Goal: Complete application form

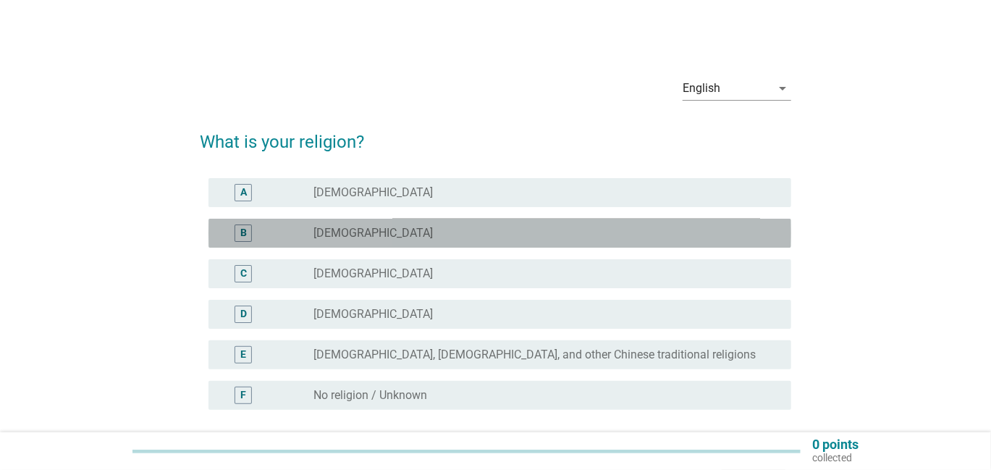
click at [344, 230] on label "[DEMOGRAPHIC_DATA]" at bounding box center [373, 233] width 119 height 14
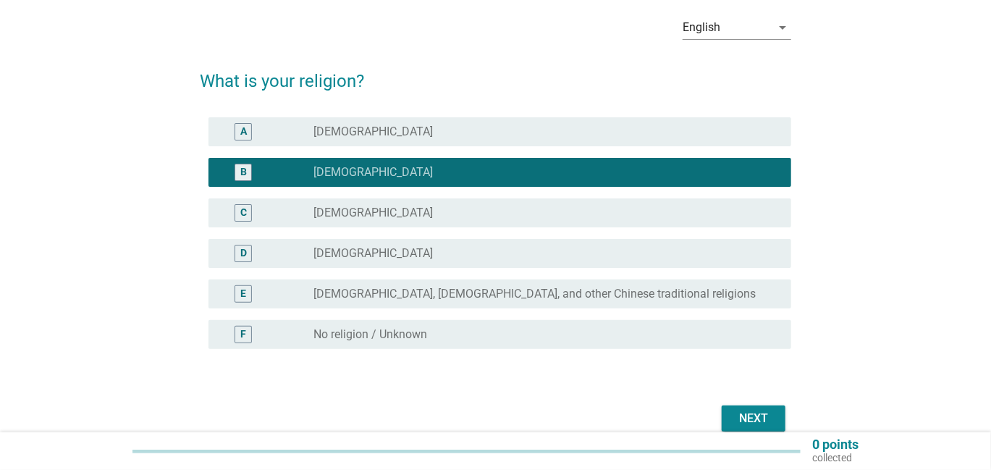
scroll to position [129, 0]
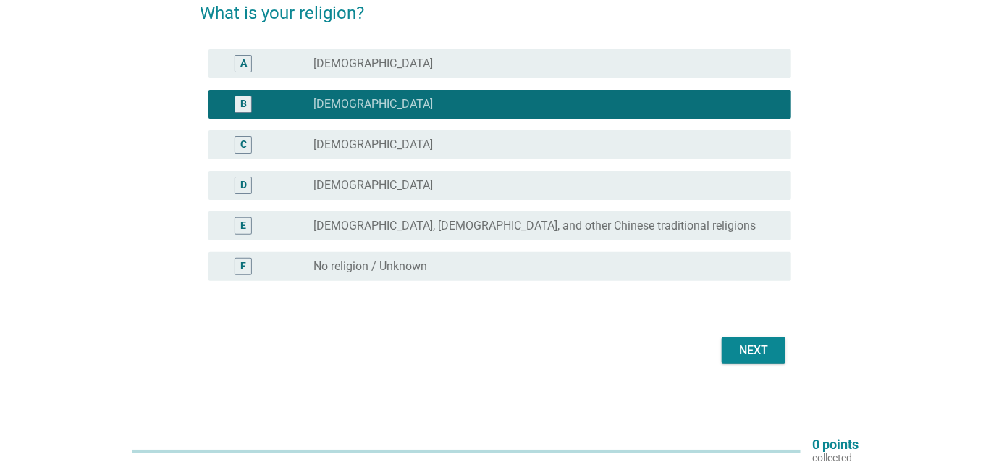
click at [738, 350] on div "Next" at bounding box center [753, 350] width 41 height 17
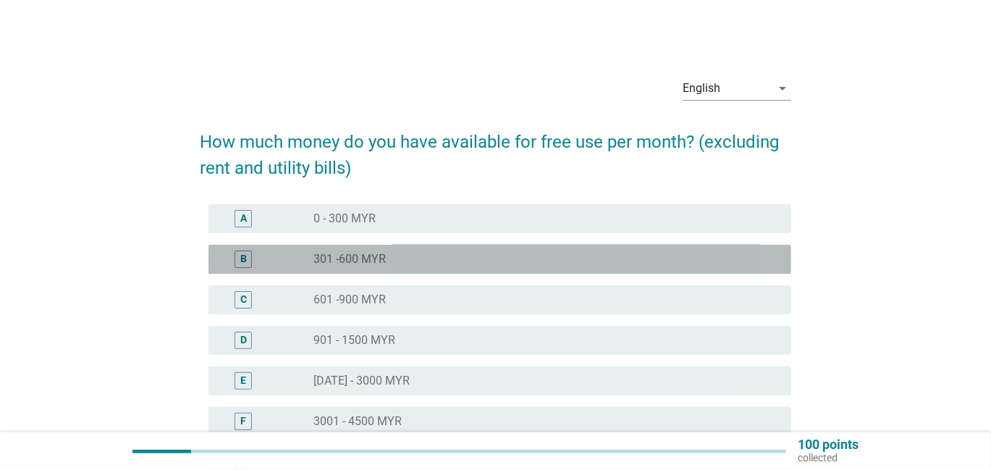
click at [458, 265] on div "radio_button_unchecked 301 -600 MYR" at bounding box center [541, 259] width 455 height 14
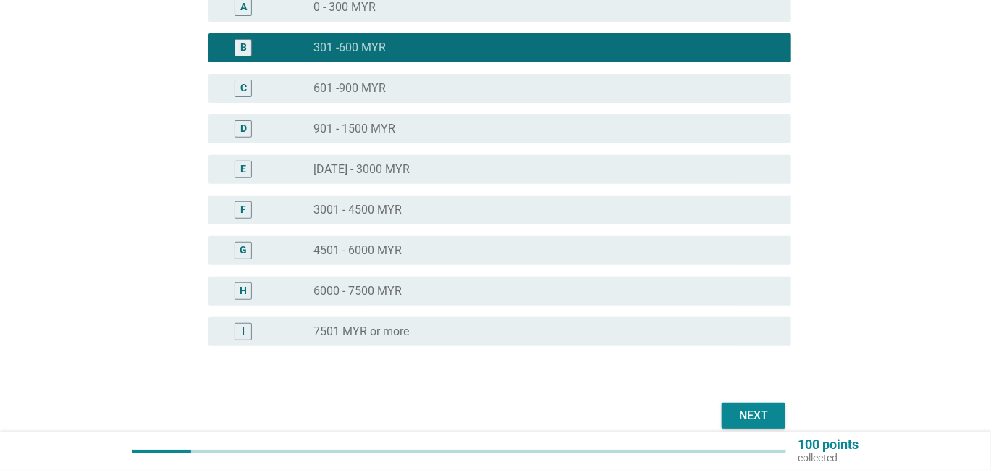
scroll to position [217, 0]
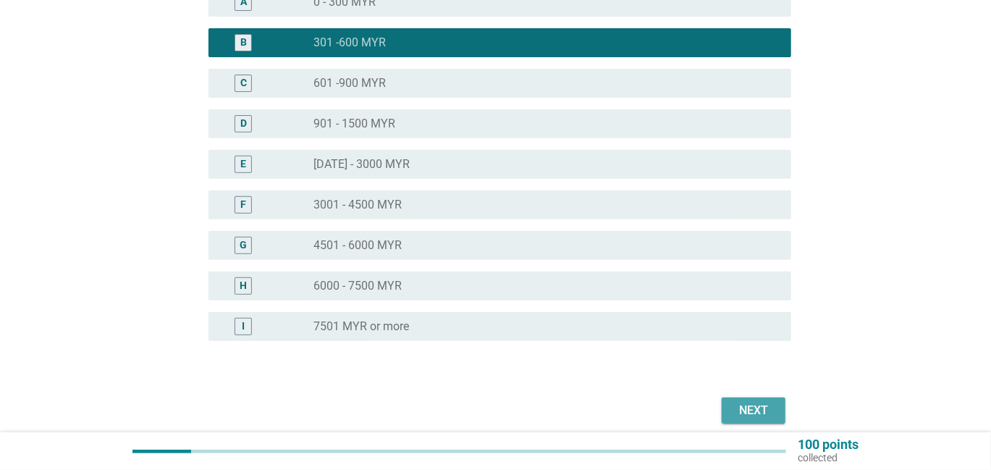
click at [734, 402] on div "Next" at bounding box center [753, 410] width 41 height 17
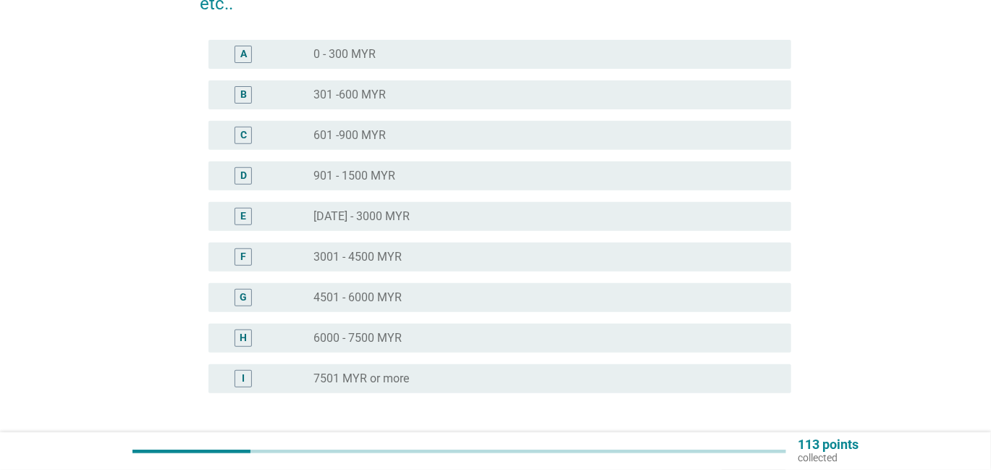
scroll to position [0, 0]
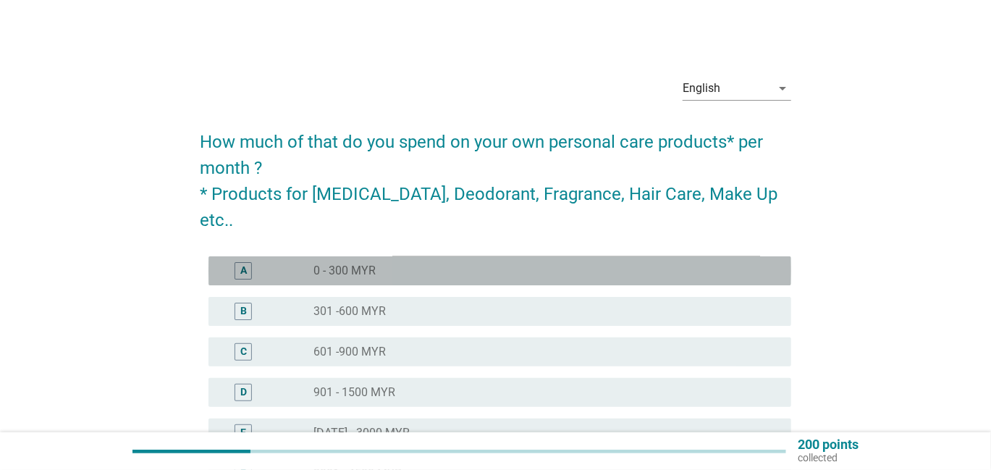
click at [426, 262] on div "radio_button_unchecked 0 - 300 MYR" at bounding box center [547, 270] width 466 height 17
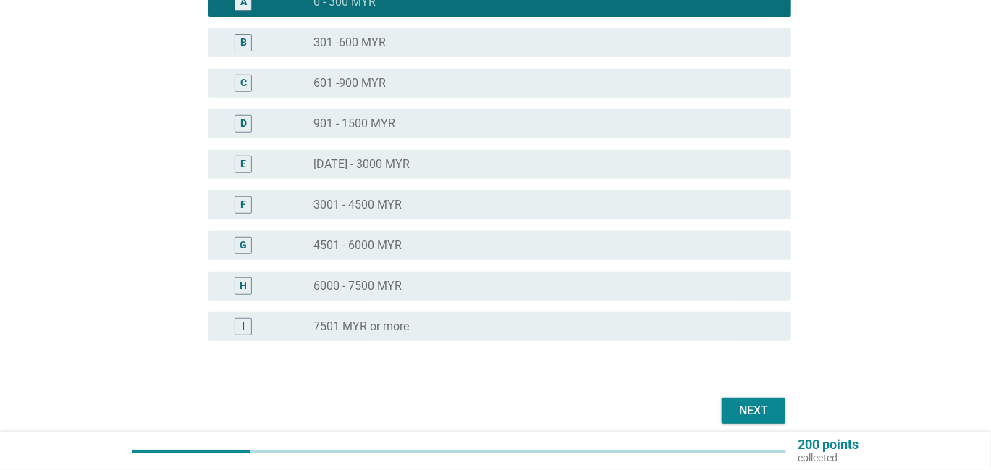
scroll to position [290, 0]
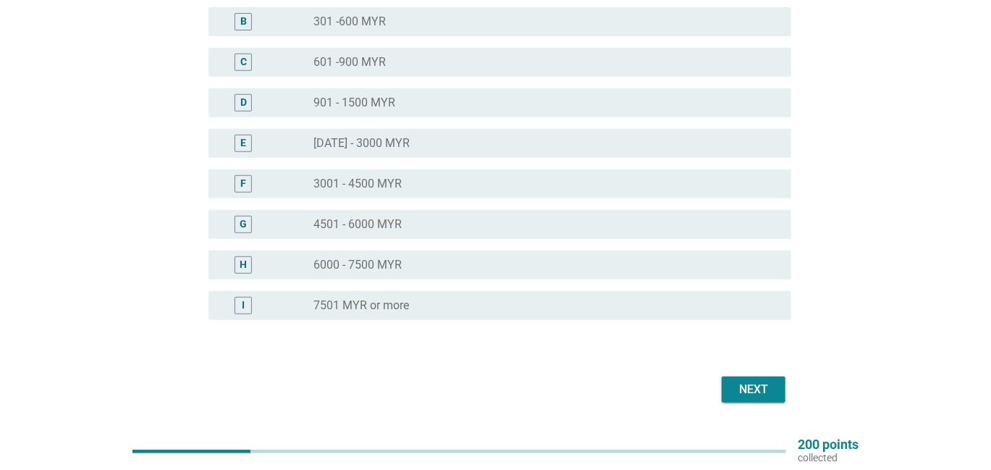
click at [735, 381] on div "Next" at bounding box center [753, 389] width 41 height 17
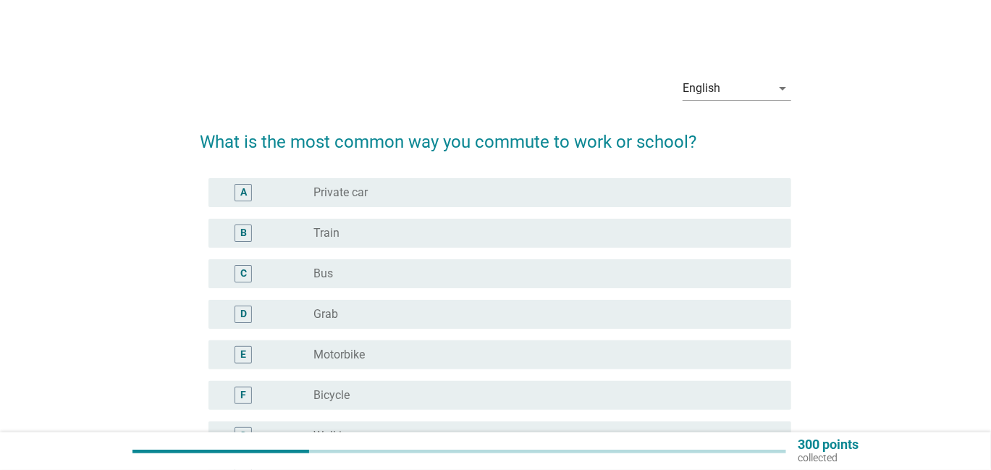
click at [351, 202] on div "A radio_button_unchecked Private car" at bounding box center [500, 192] width 583 height 29
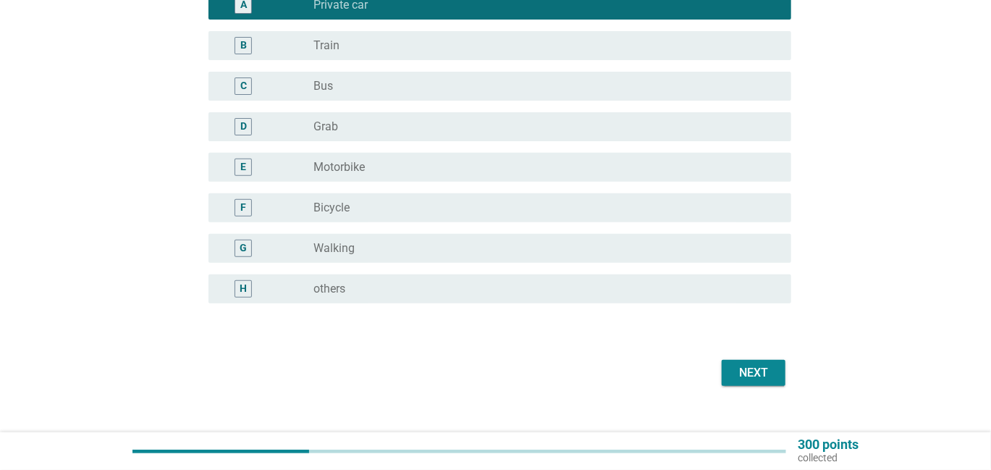
scroll to position [210, 0]
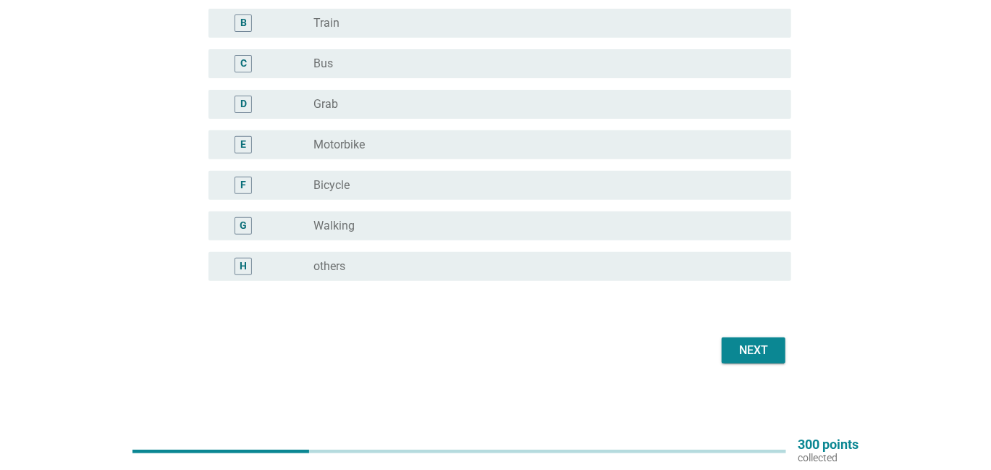
click at [726, 350] on button "Next" at bounding box center [754, 350] width 64 height 26
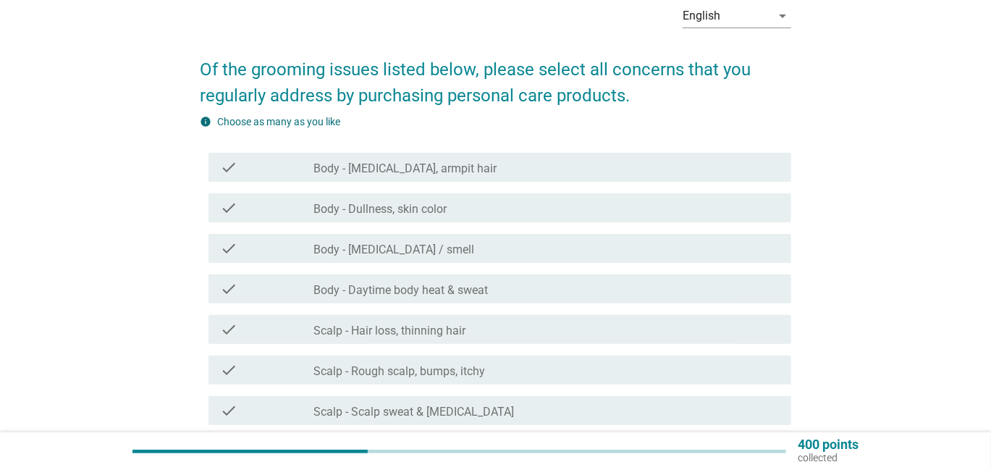
scroll to position [145, 0]
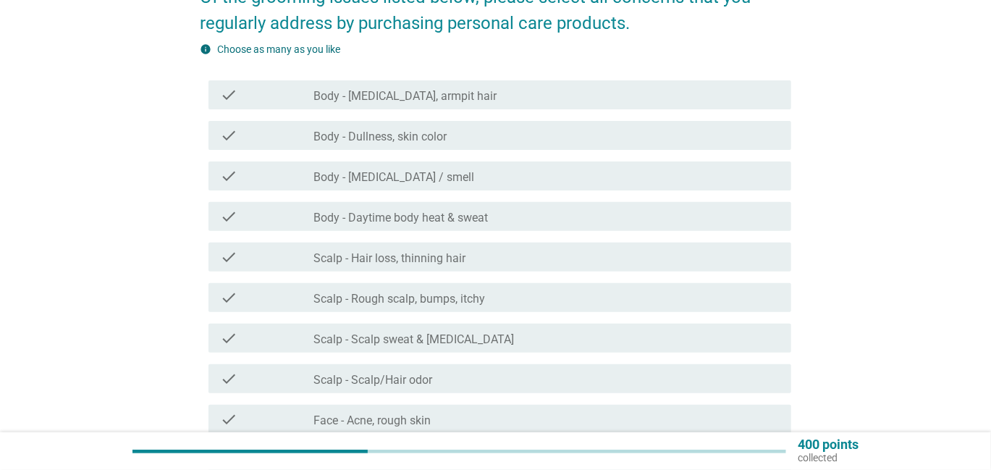
click at [503, 290] on div "check_box_outline_blank Scalp - Rough scalp, bumps, itchy" at bounding box center [547, 297] width 466 height 17
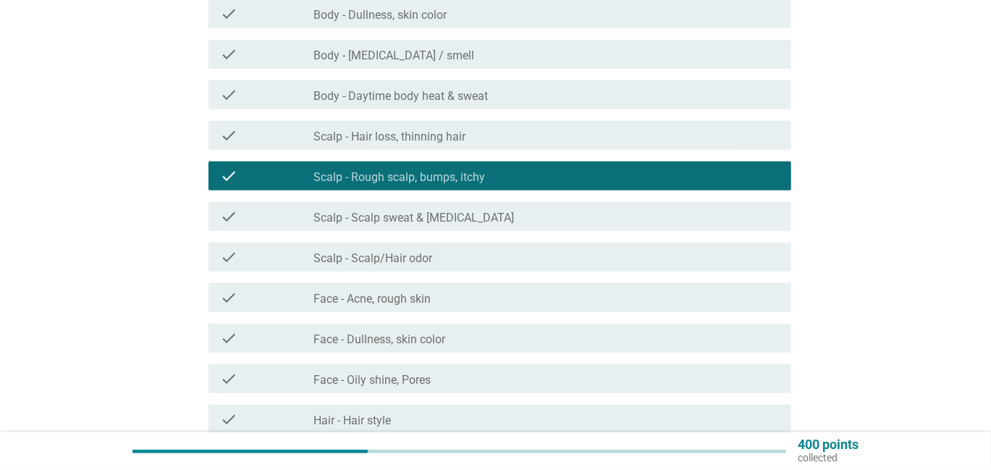
scroll to position [290, 0]
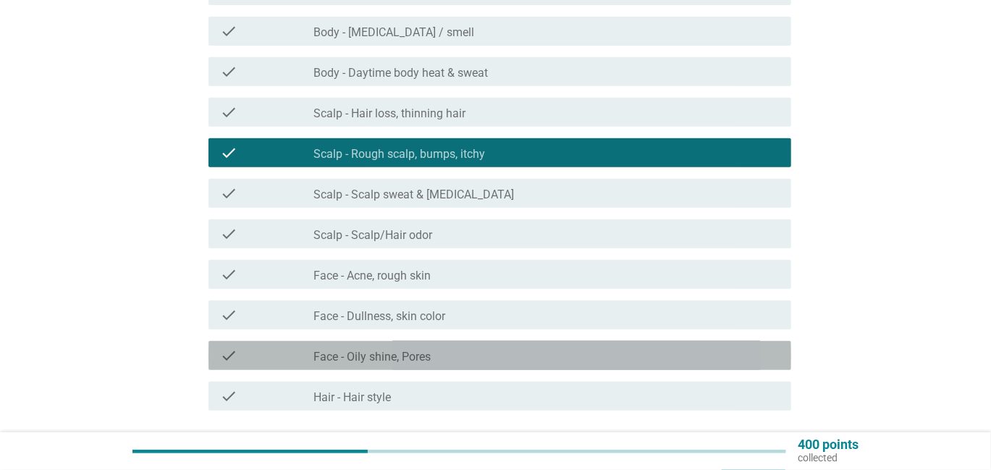
click at [463, 350] on div "check_box_outline_blank Face - Oily shine, Pores" at bounding box center [547, 355] width 466 height 17
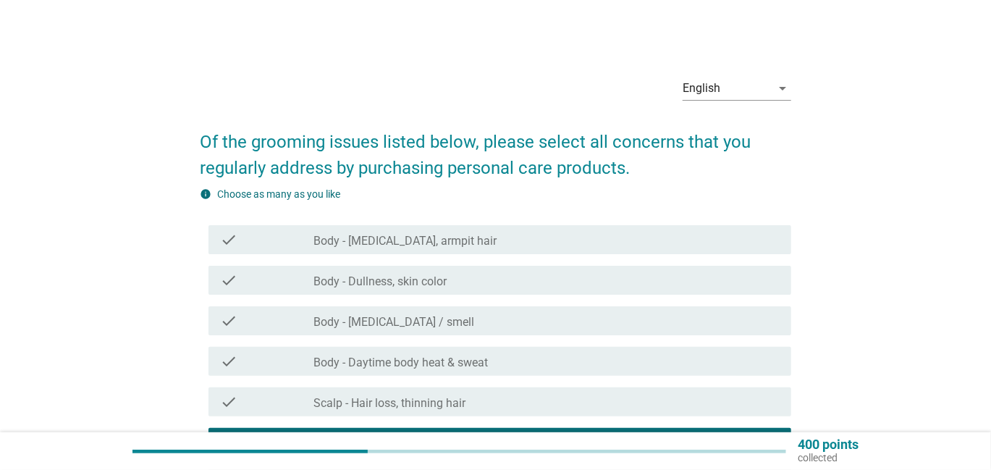
scroll to position [72, 0]
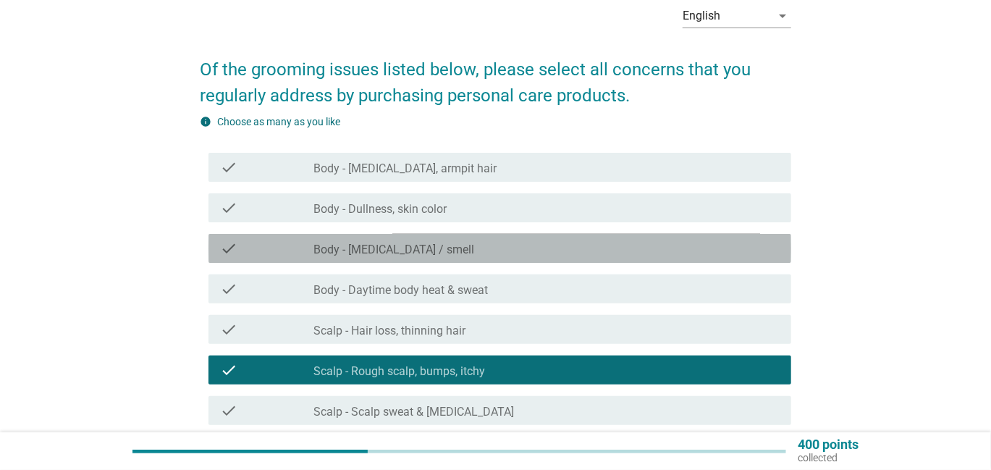
click at [371, 253] on label "Body - [MEDICAL_DATA] / smell" at bounding box center [394, 250] width 161 height 14
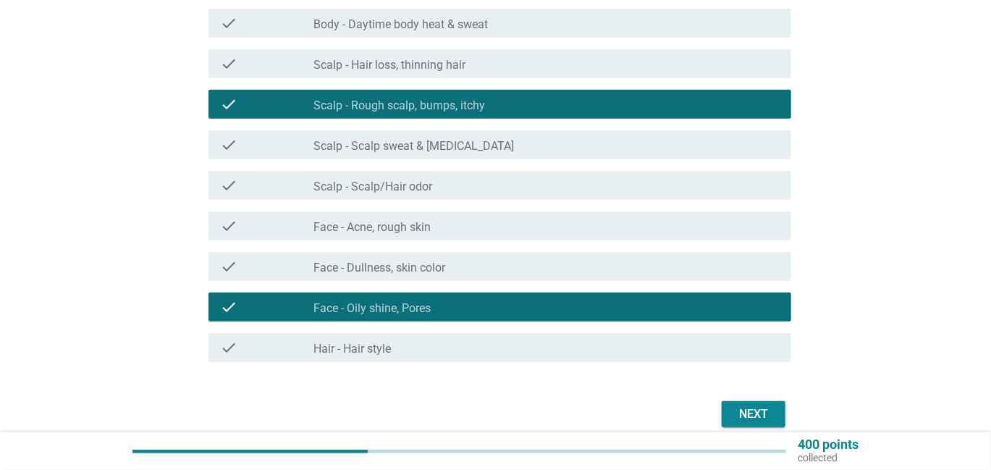
scroll to position [362, 0]
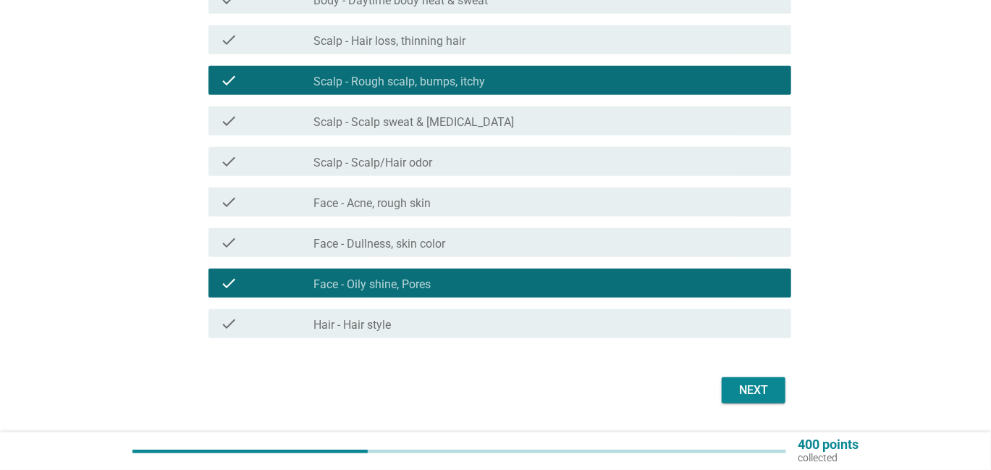
click at [719, 392] on div "Next" at bounding box center [496, 390] width 592 height 35
click at [738, 389] on div "Next" at bounding box center [753, 390] width 41 height 17
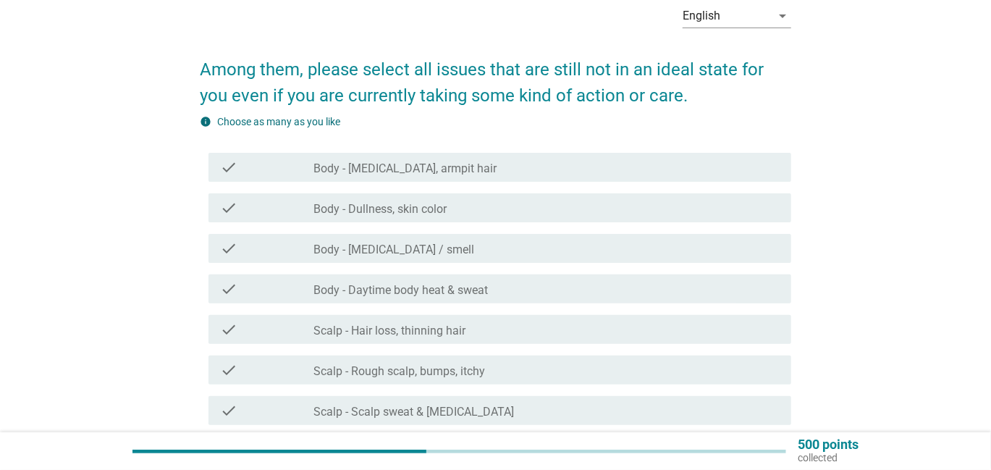
scroll to position [145, 0]
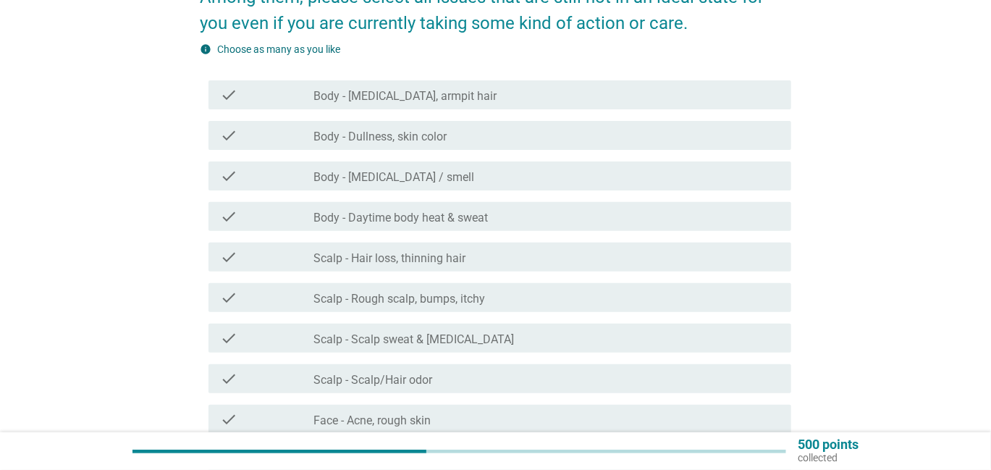
click at [487, 298] on div "check_box_outline_blank Scalp - Rough scalp, bumps, itchy" at bounding box center [547, 297] width 466 height 17
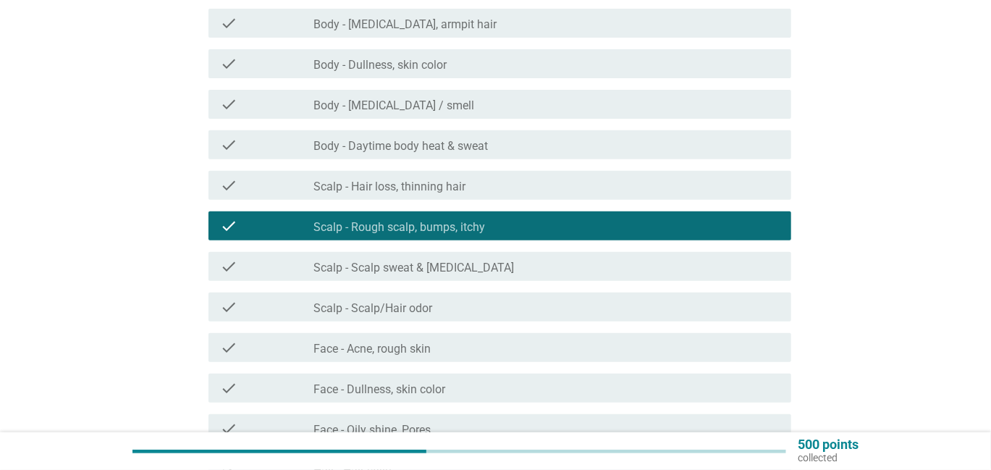
scroll to position [362, 0]
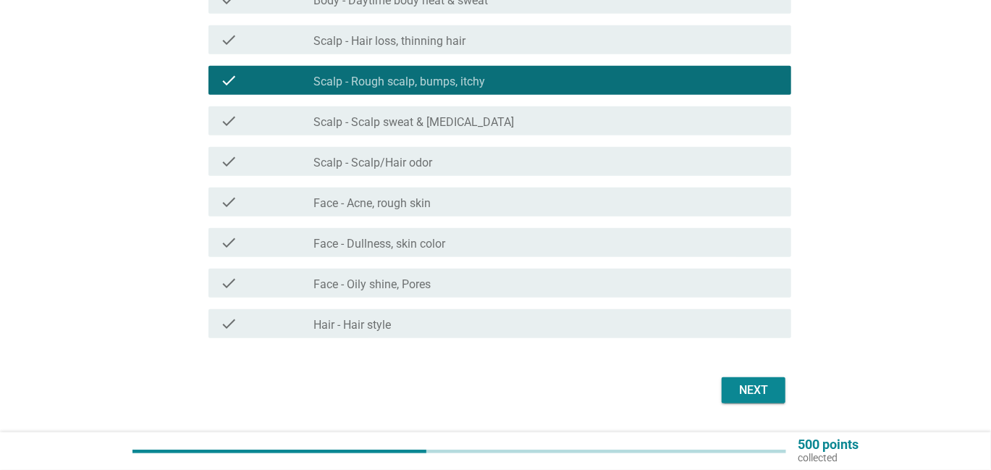
click at [732, 390] on button "Next" at bounding box center [754, 390] width 64 height 26
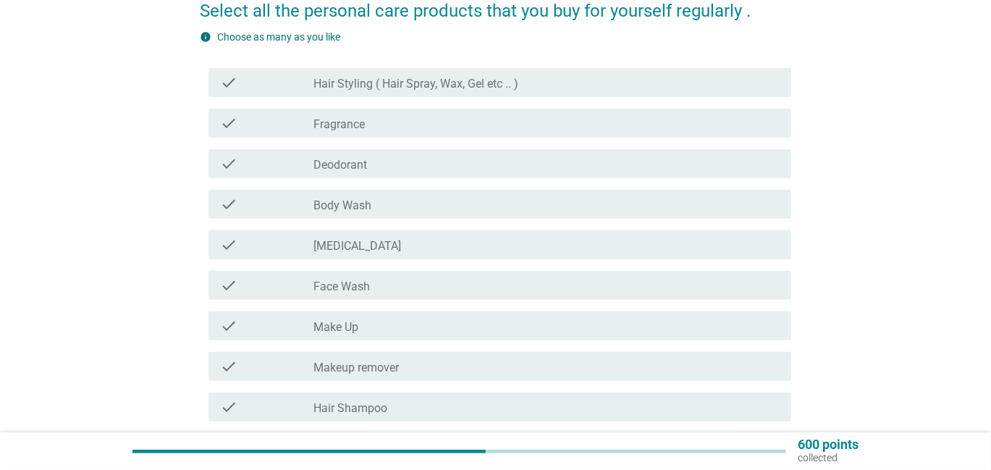
scroll to position [145, 0]
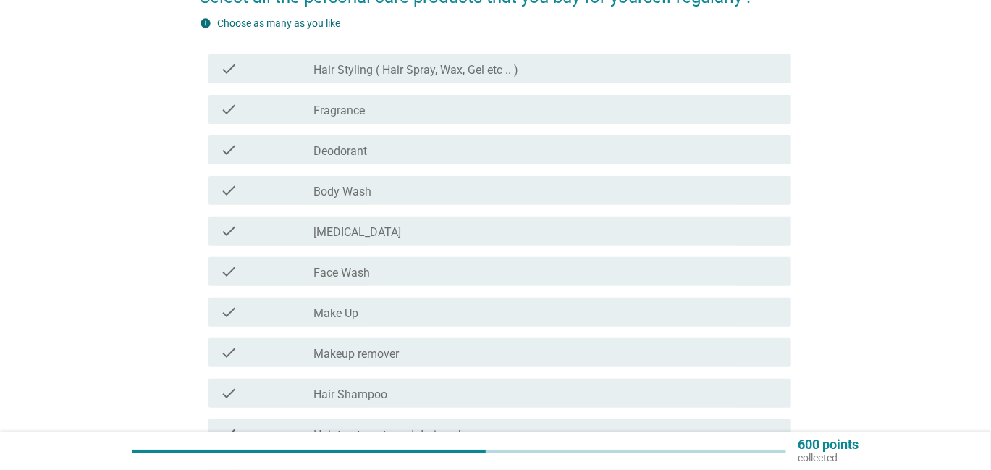
click at [419, 155] on div "check_box_outline_blank Deodorant" at bounding box center [547, 149] width 466 height 17
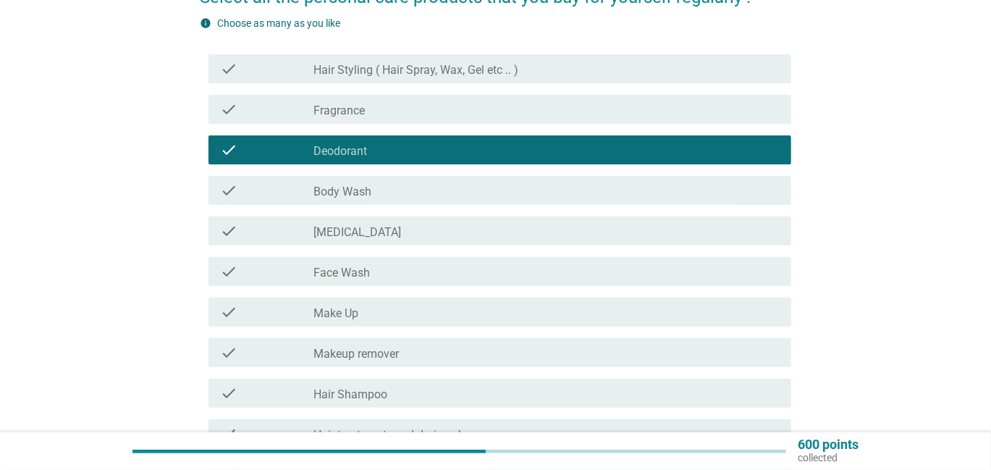
click at [397, 195] on div "check_box_outline_blank Body Wash" at bounding box center [547, 190] width 466 height 17
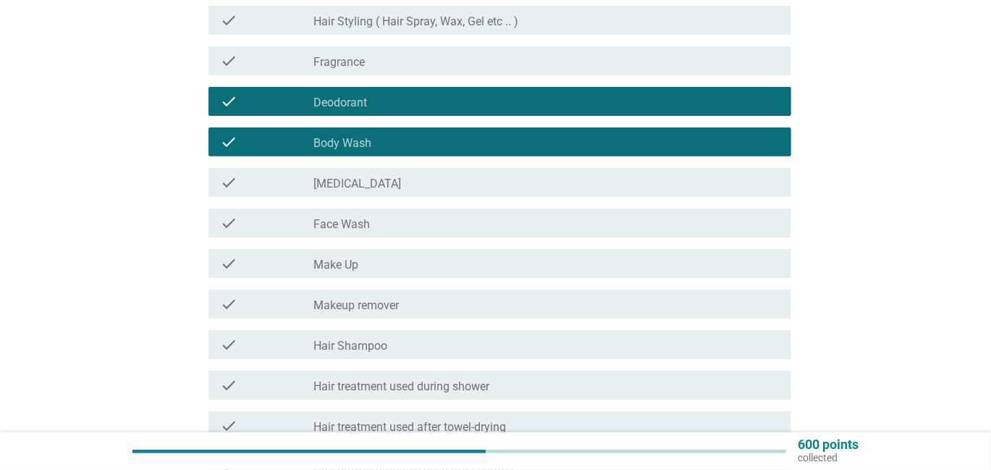
scroll to position [217, 0]
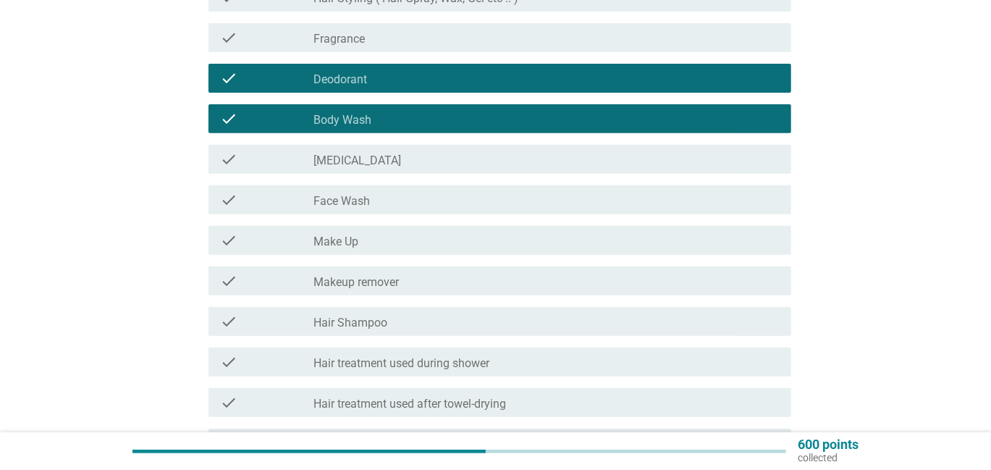
click at [427, 319] on div "check_box_outline_blank Hair Shampoo" at bounding box center [547, 321] width 466 height 17
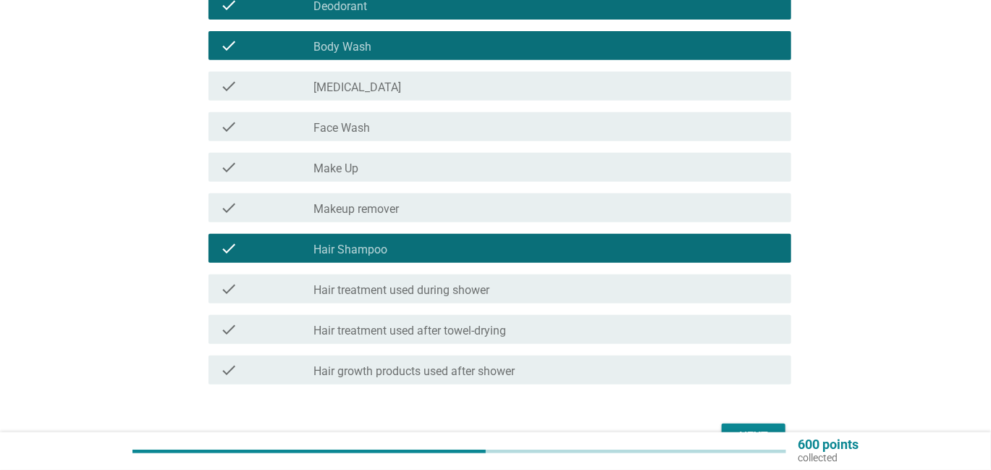
scroll to position [362, 0]
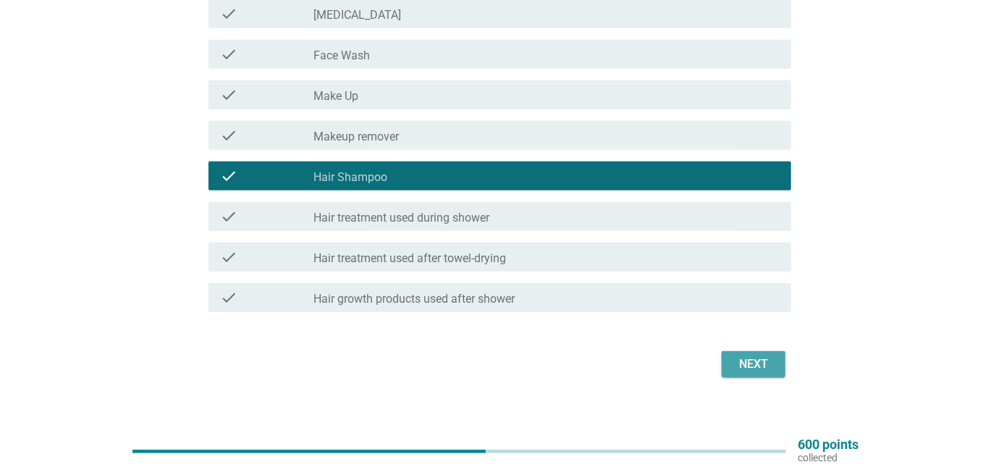
click at [734, 366] on div "Next" at bounding box center [753, 364] width 41 height 17
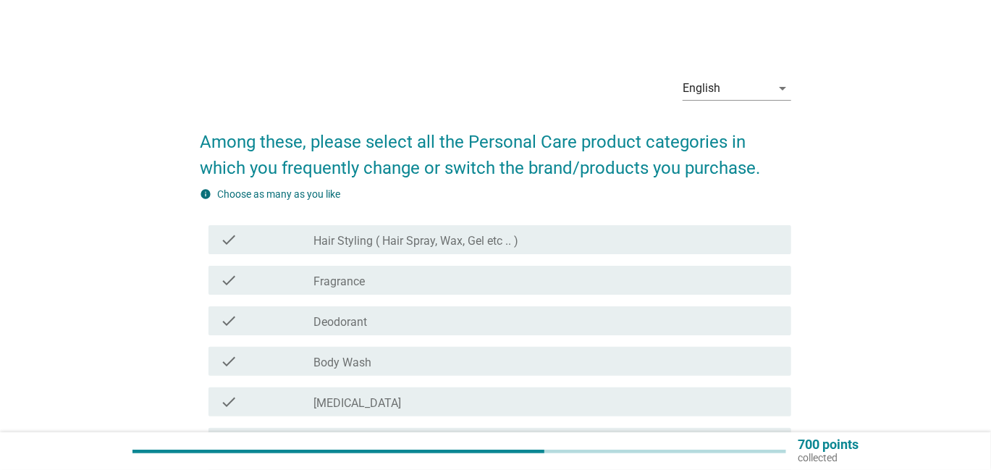
scroll to position [72, 0]
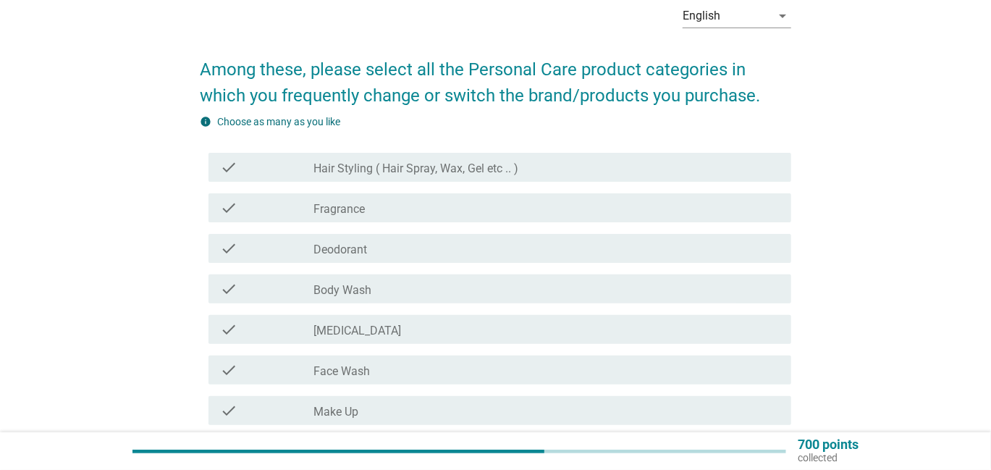
click at [479, 281] on div "check_box_outline_blank Body Wash" at bounding box center [547, 288] width 466 height 17
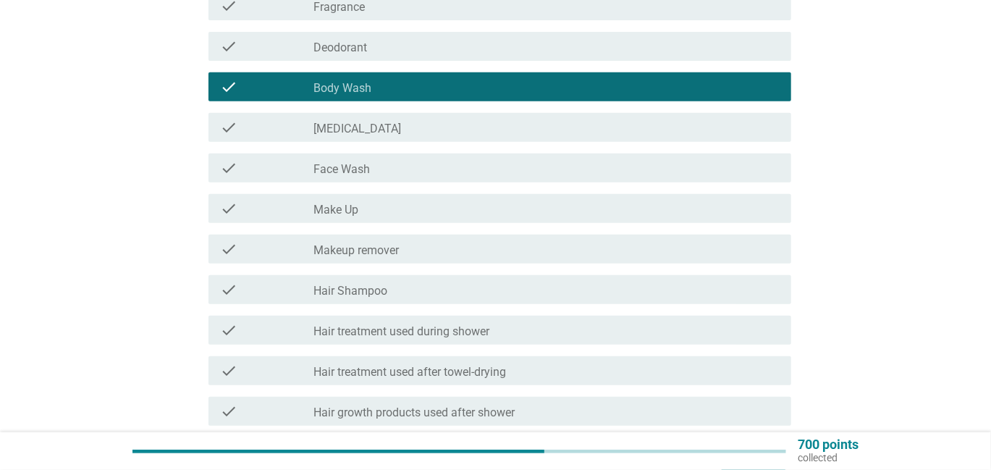
scroll to position [290, 0]
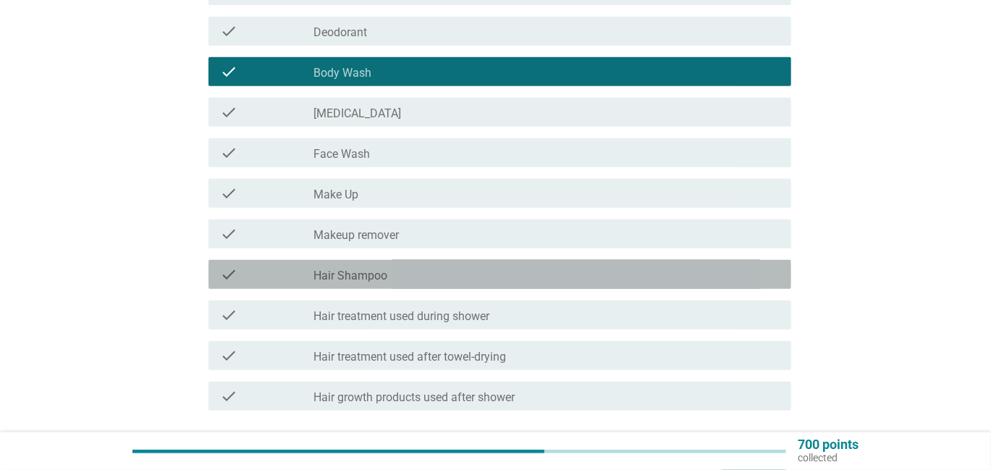
click at [473, 272] on div "check_box_outline_blank Hair Shampoo" at bounding box center [547, 274] width 466 height 17
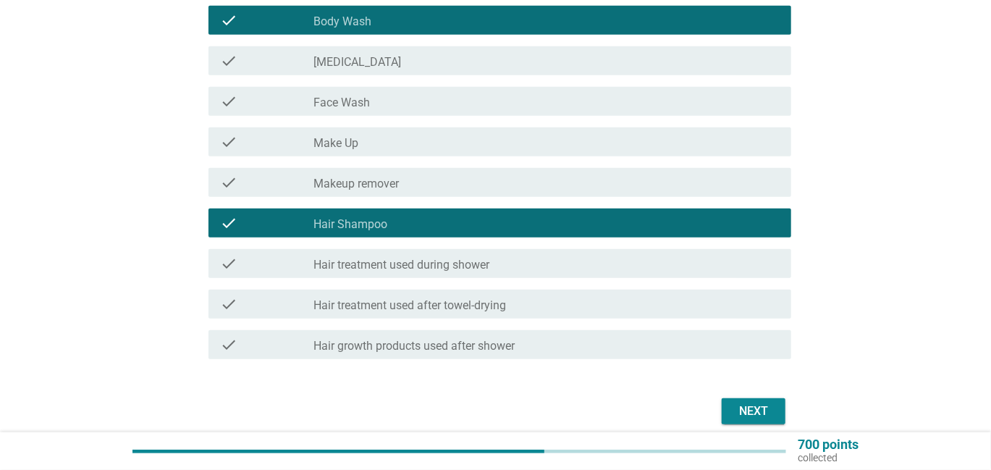
scroll to position [401, 0]
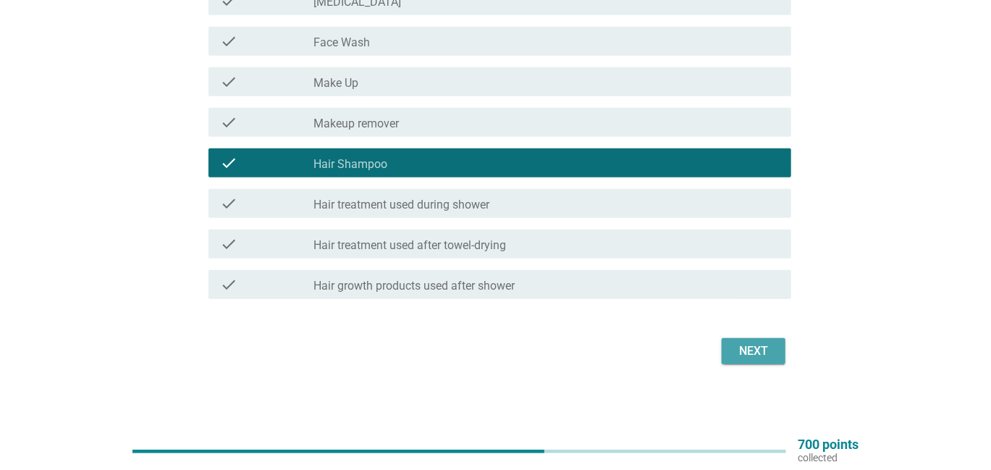
click at [744, 357] on div "Next" at bounding box center [753, 350] width 41 height 17
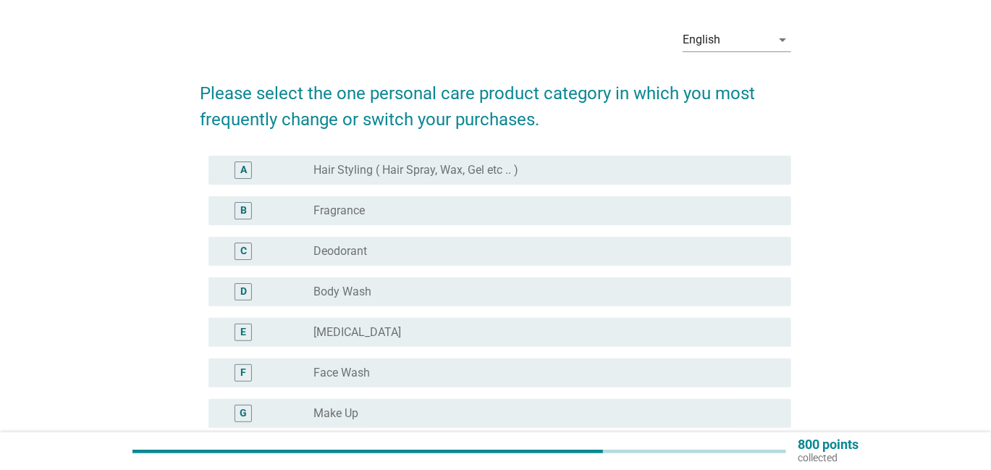
scroll to position [72, 0]
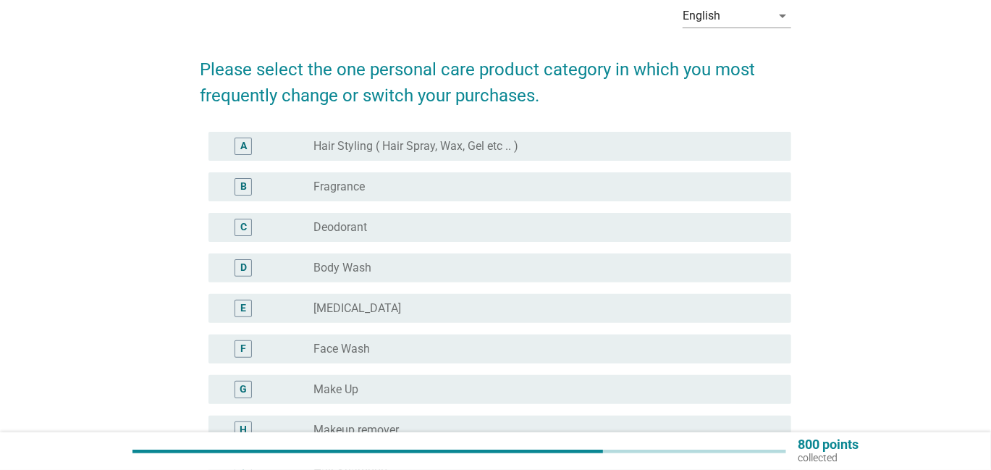
click at [466, 264] on div "radio_button_unchecked Body Wash" at bounding box center [541, 268] width 455 height 14
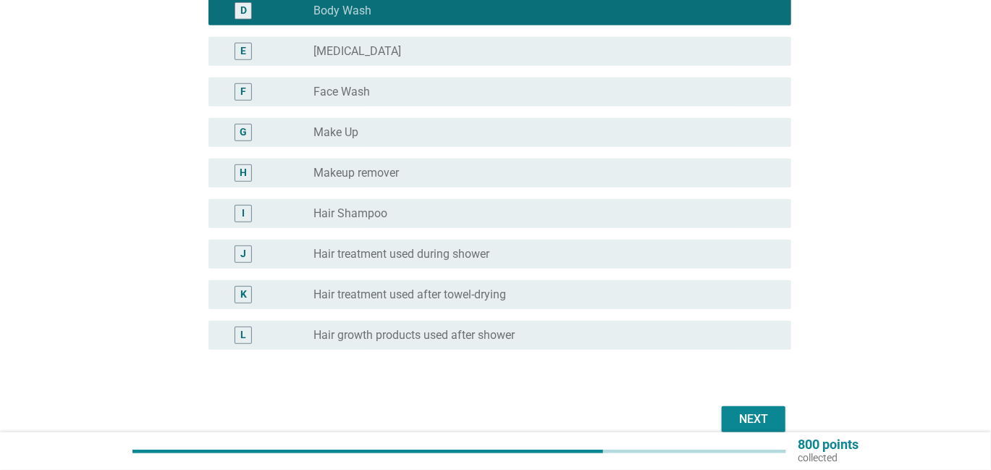
scroll to position [362, 0]
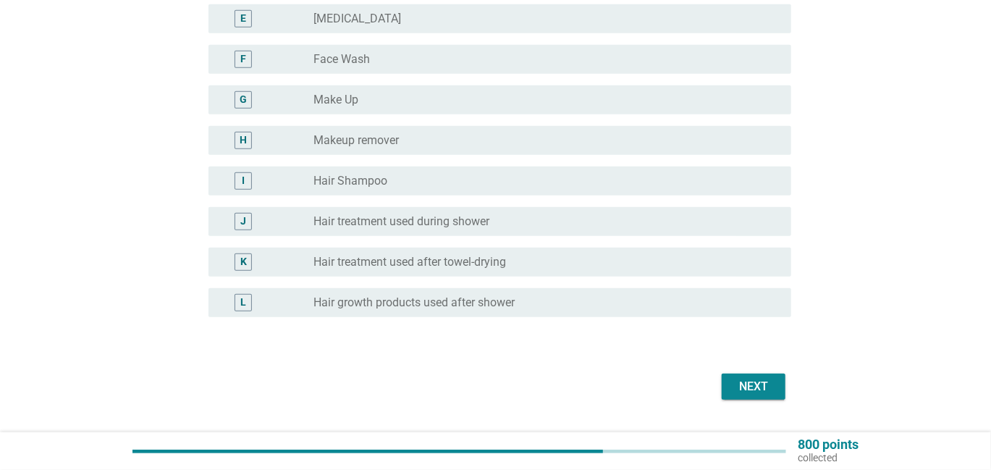
click at [767, 391] on div "Next" at bounding box center [753, 386] width 41 height 17
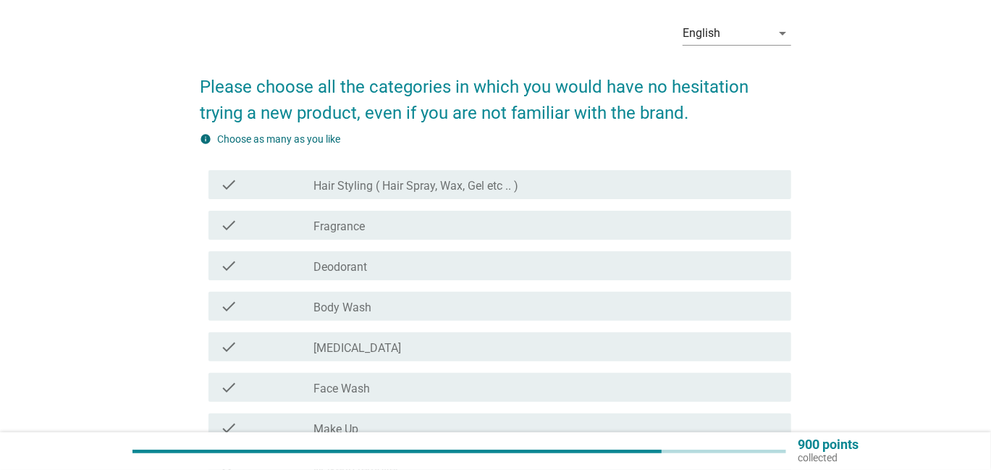
scroll to position [145, 0]
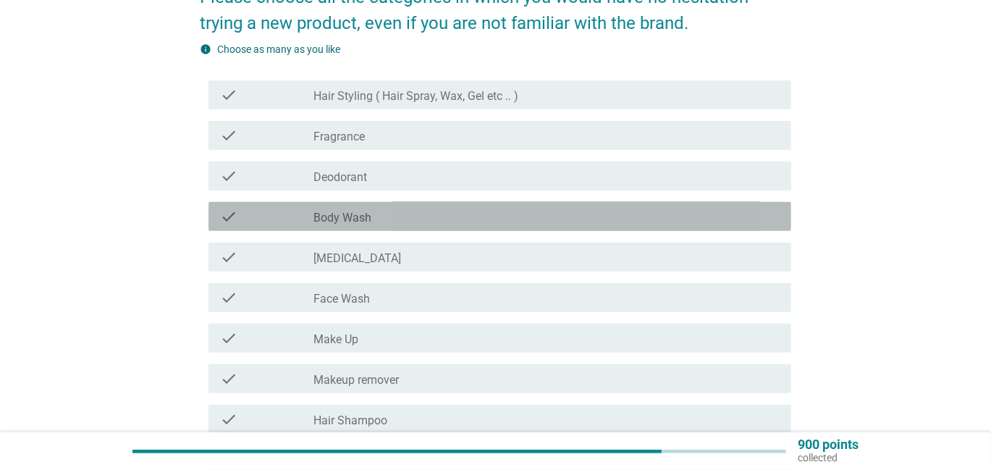
click at [371, 204] on div "check check_box_outline_blank Body Wash" at bounding box center [500, 216] width 583 height 29
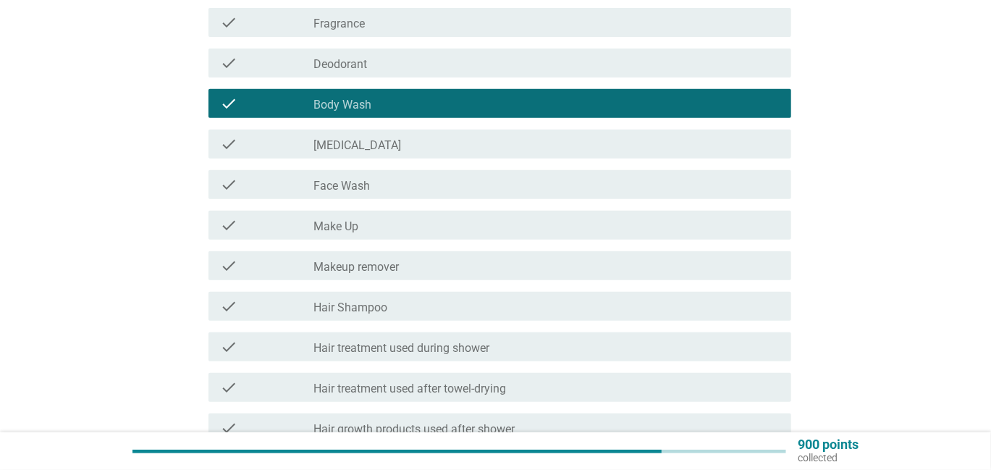
scroll to position [290, 0]
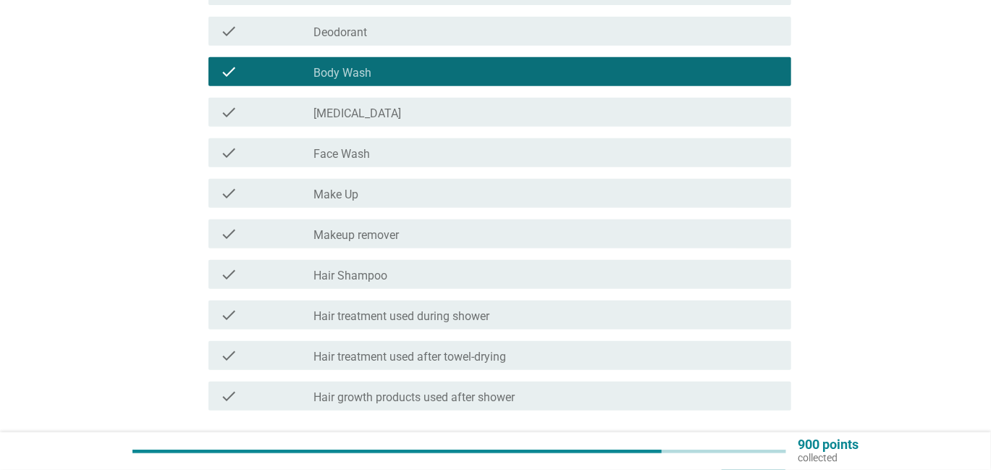
click at [533, 276] on div "check_box_outline_blank Hair Shampoo" at bounding box center [547, 274] width 466 height 17
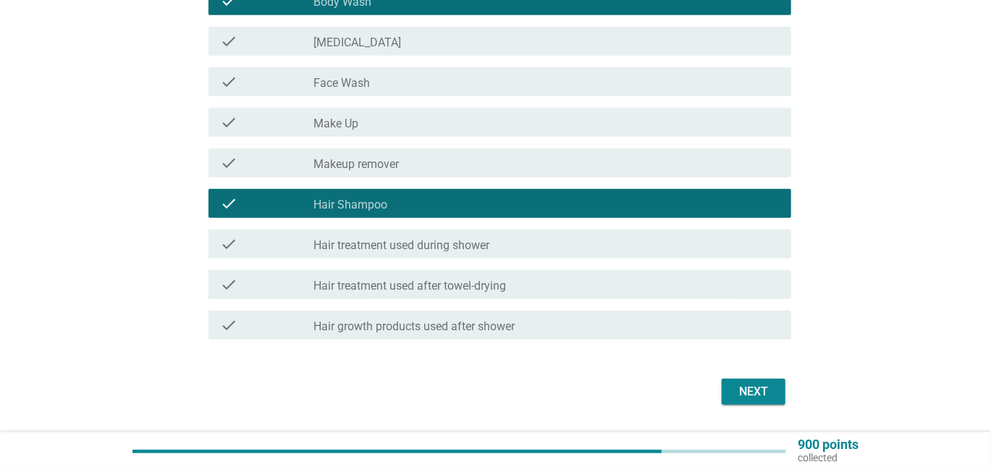
scroll to position [362, 0]
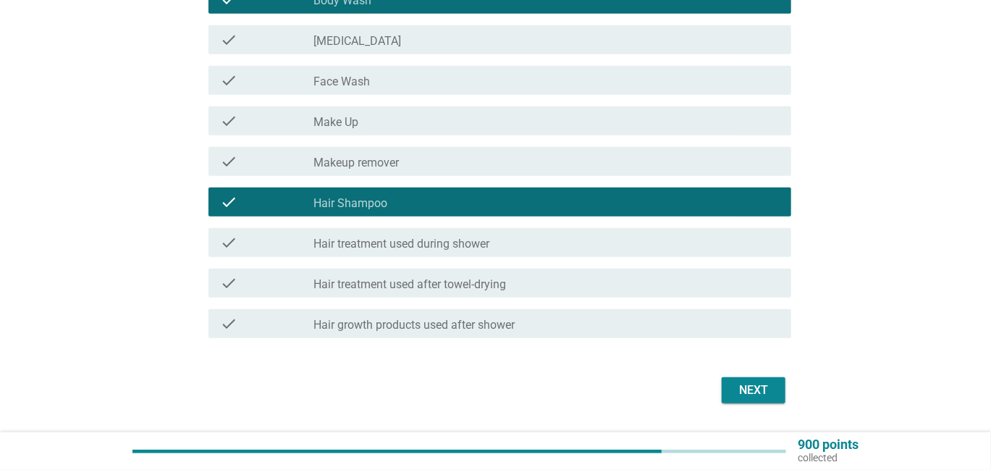
click at [732, 393] on button "Next" at bounding box center [754, 390] width 64 height 26
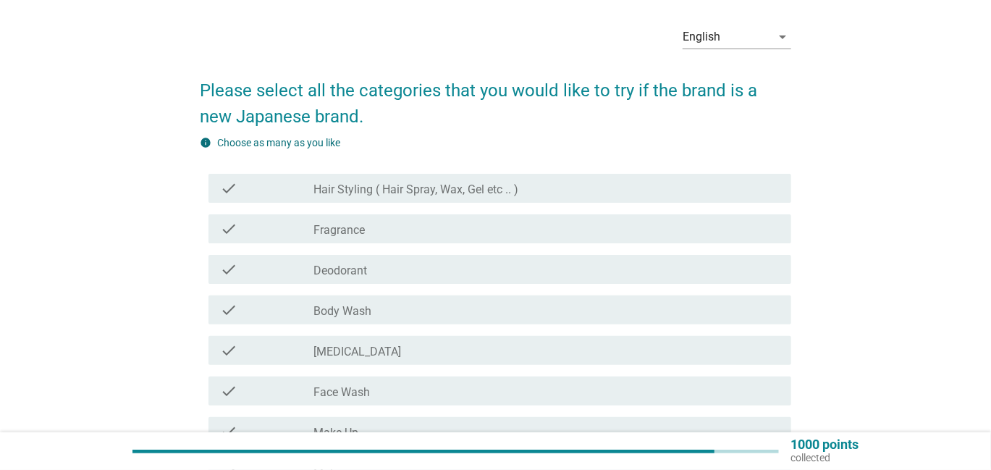
scroll to position [72, 0]
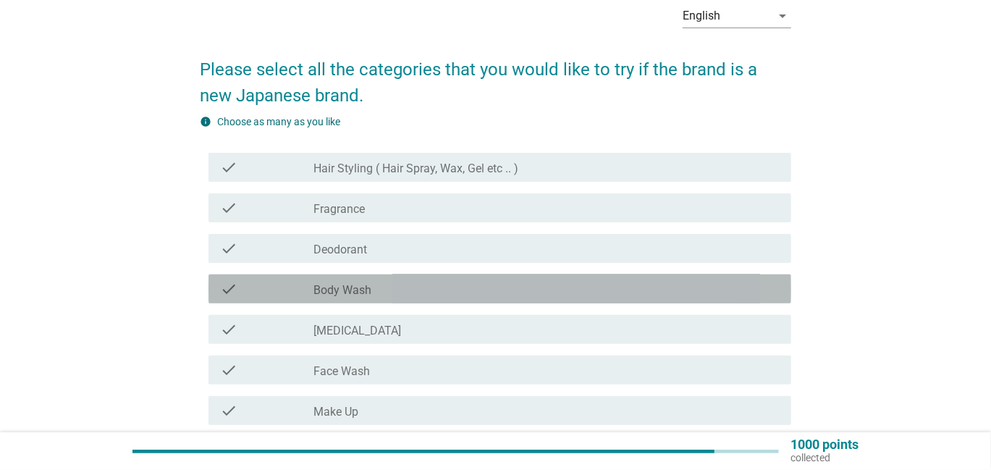
click at [461, 293] on div "check_box_outline_blank Body Wash" at bounding box center [547, 288] width 466 height 17
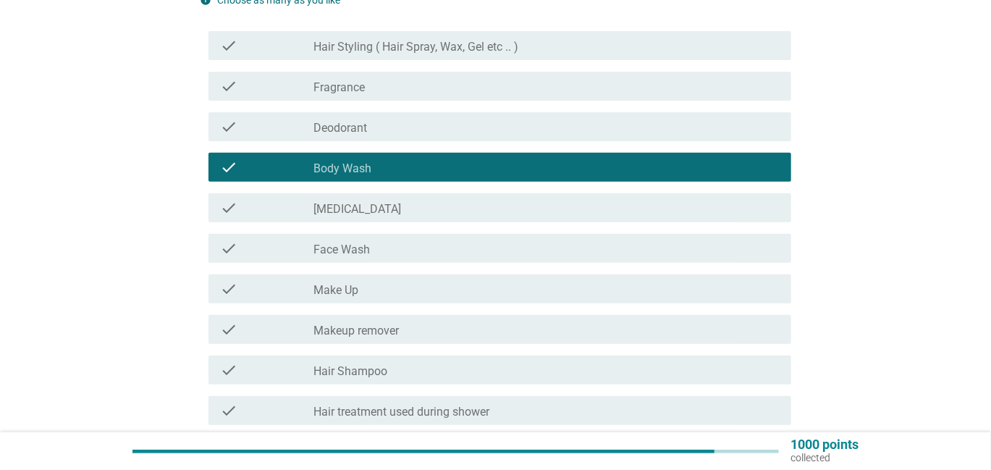
scroll to position [217, 0]
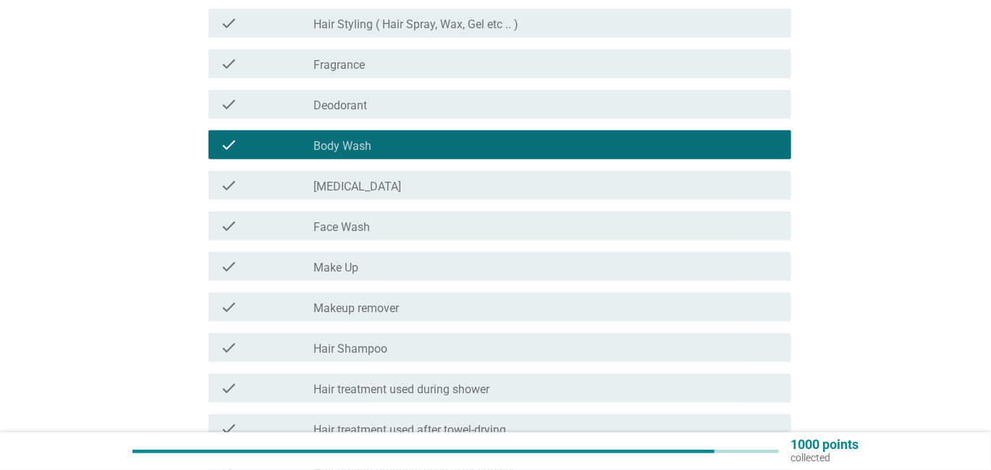
click at [443, 345] on div "check_box_outline_blank Hair Shampoo" at bounding box center [547, 347] width 466 height 17
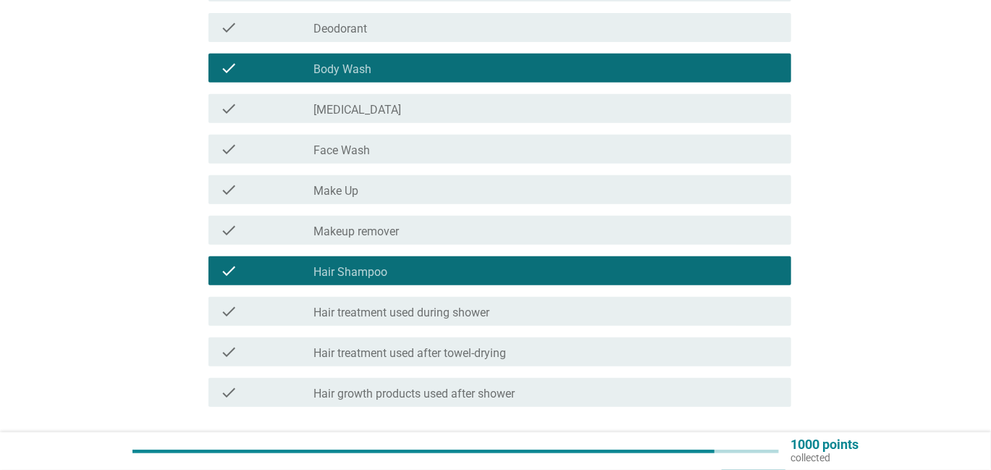
scroll to position [362, 0]
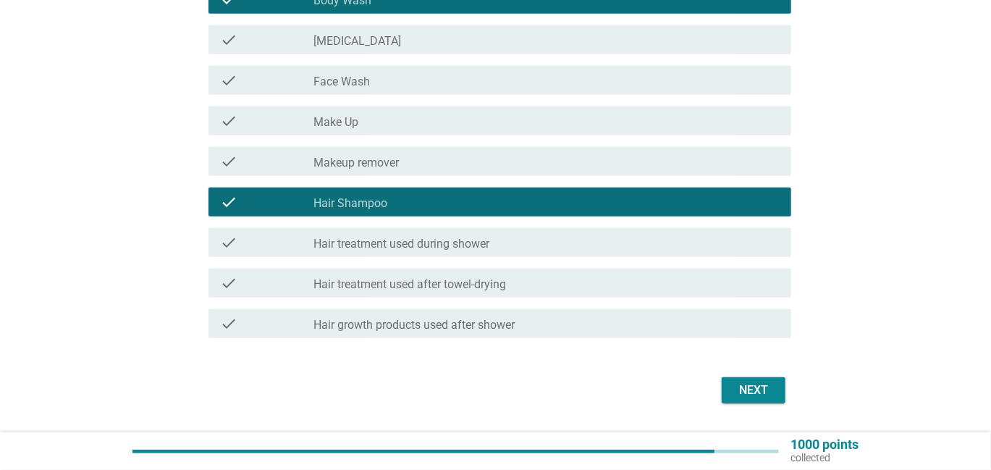
click at [751, 391] on div "Next" at bounding box center [753, 390] width 41 height 17
